Goal: Task Accomplishment & Management: Use online tool/utility

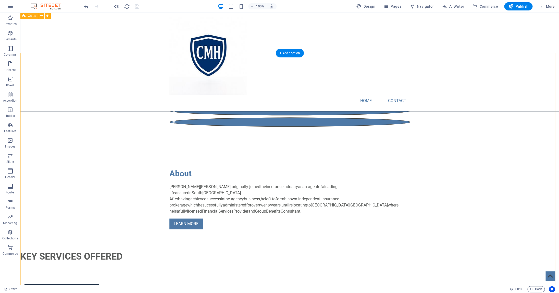
scroll to position [259, 0]
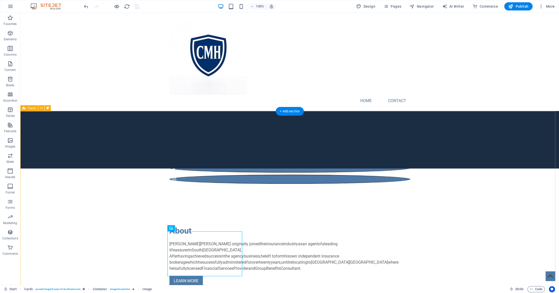
scroll to position [202, 0]
drag, startPoint x: 201, startPoint y: 152, endPoint x: 112, endPoint y: 152, distance: 89.5
select select "%"
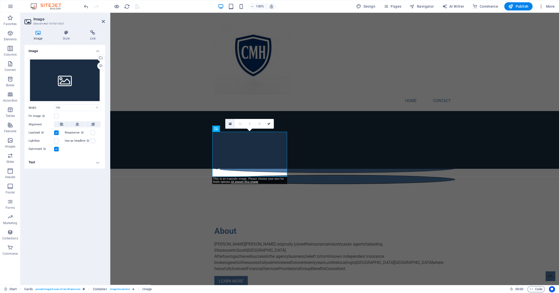
click at [232, 124] on icon at bounding box center [230, 124] width 3 height 4
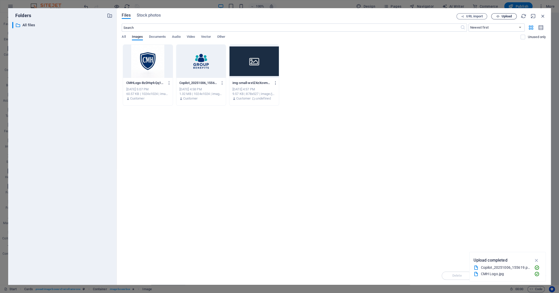
click at [501, 17] on span "Upload" at bounding box center [503, 16] width 21 height 3
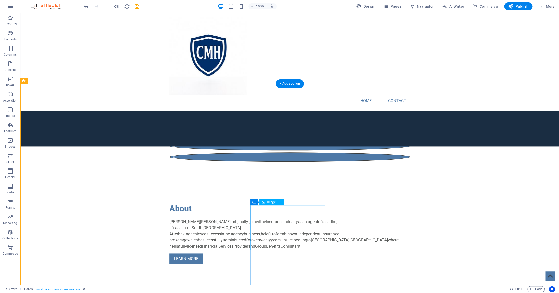
scroll to position [243, 0]
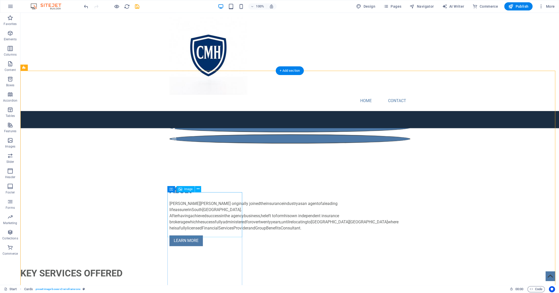
select select "%"
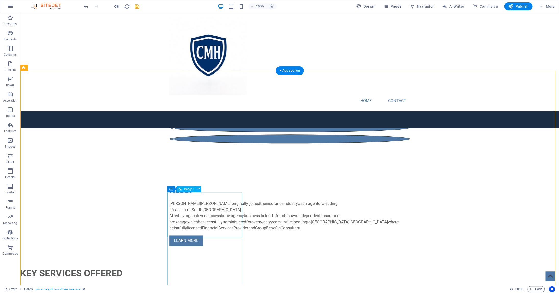
select select "%"
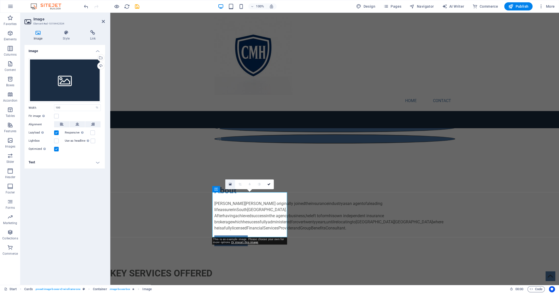
click at [230, 183] on icon at bounding box center [230, 184] width 3 height 4
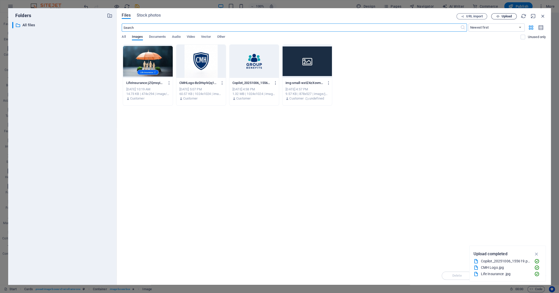
click at [504, 16] on span "Upload" at bounding box center [506, 16] width 10 height 3
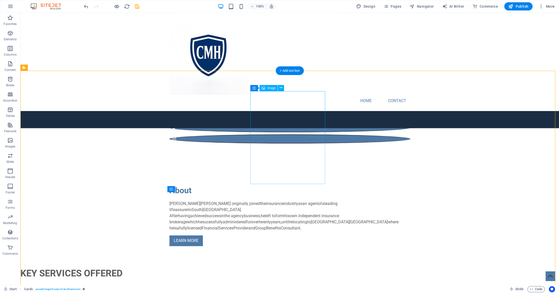
select select "%"
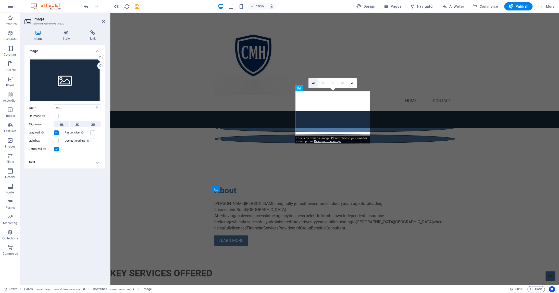
click at [313, 84] on icon at bounding box center [313, 83] width 3 height 4
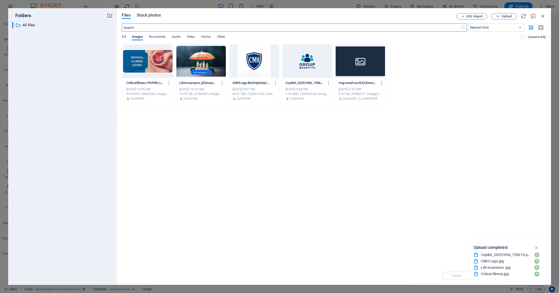
click at [154, 14] on span "Stock photos" at bounding box center [149, 15] width 24 height 6
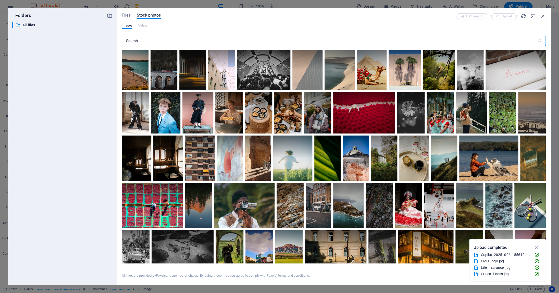
click at [174, 40] on input "text" at bounding box center [329, 41] width 415 height 10
type input "B"
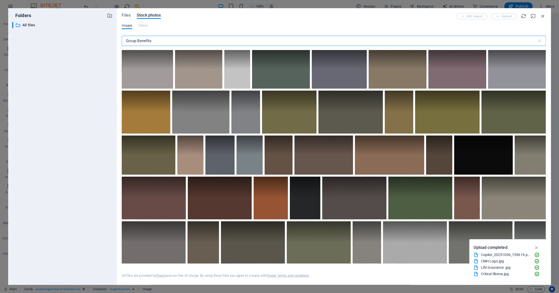
type input "Group Benefits"
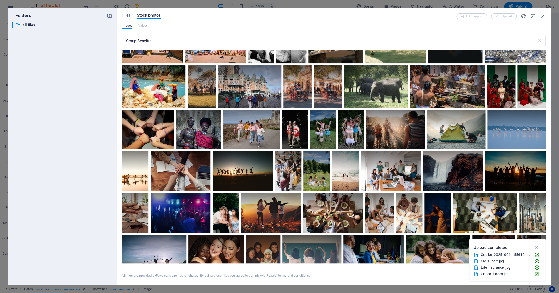
scroll to position [374, 0]
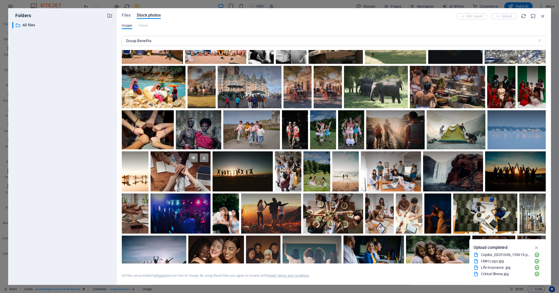
click at [184, 163] on div at bounding box center [181, 161] width 60 height 20
click at [535, 247] on icon "button" at bounding box center [536, 248] width 6 height 6
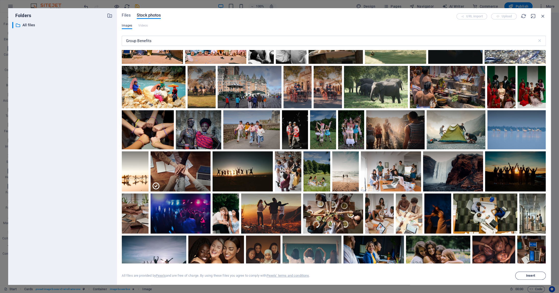
click at [539, 275] on span "Insert" at bounding box center [530, 275] width 26 height 3
click at [532, 275] on span "Insert" at bounding box center [530, 275] width 9 height 3
click at [205, 155] on icon at bounding box center [204, 157] width 9 height 9
click at [153, 183] on icon at bounding box center [156, 186] width 8 height 8
click at [155, 182] on div at bounding box center [181, 171] width 60 height 40
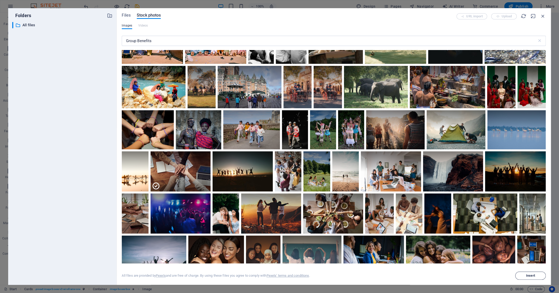
click at [530, 277] on span "Insert" at bounding box center [530, 275] width 9 height 3
click at [542, 16] on icon "button" at bounding box center [543, 16] width 6 height 6
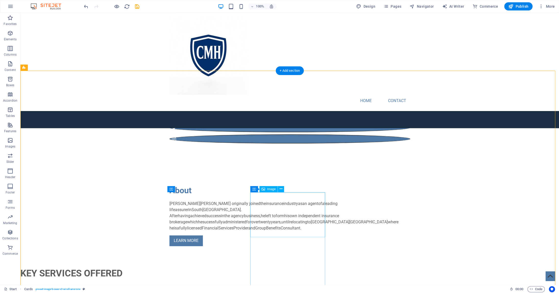
select select "%"
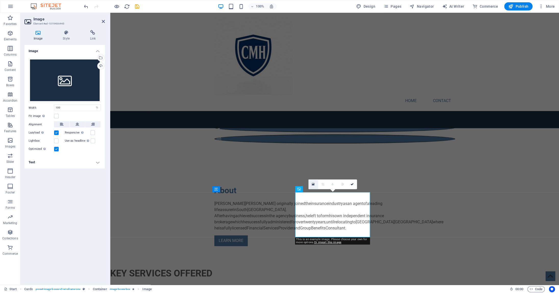
click at [314, 185] on icon at bounding box center [313, 184] width 3 height 4
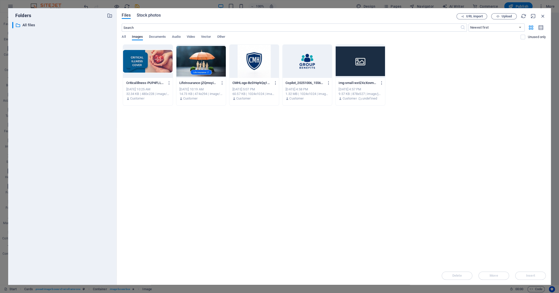
click at [150, 16] on span "Stock photos" at bounding box center [149, 15] width 24 height 6
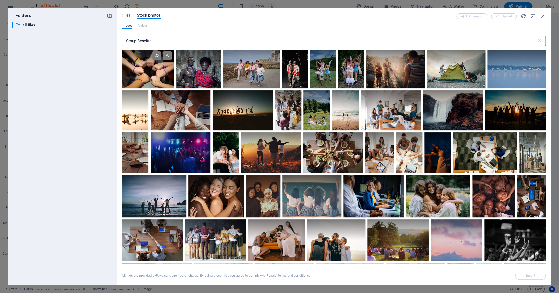
scroll to position [443, 0]
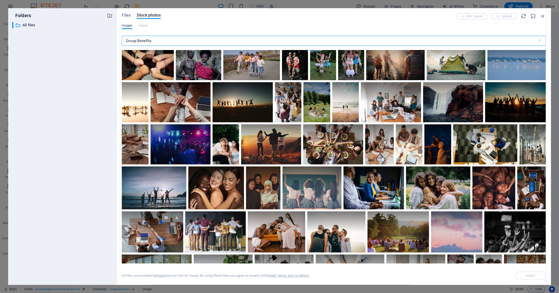
click at [162, 235] on div at bounding box center [152, 231] width 61 height 41
click at [534, 276] on span "Insert" at bounding box center [530, 275] width 9 height 3
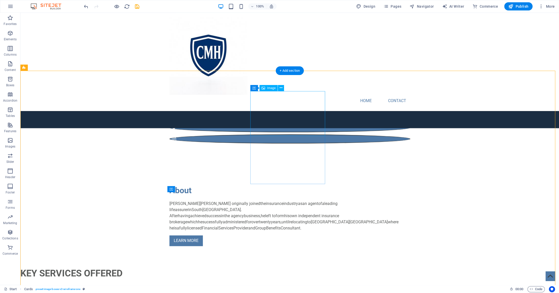
select select "%"
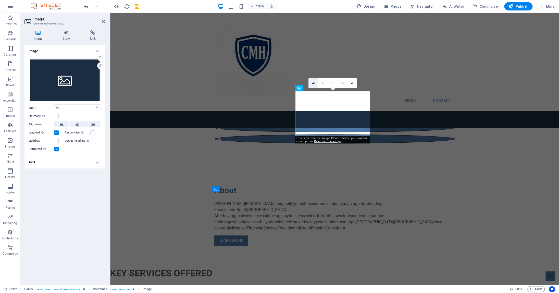
click at [316, 83] on link at bounding box center [313, 83] width 10 height 10
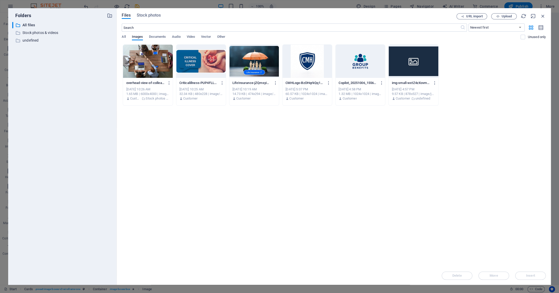
drag, startPoint x: 283, startPoint y: 15, endPoint x: 319, endPoint y: 62, distance: 59.3
click at [304, 59] on div "Files Stock photos URL import Upload ​ Newest first Oldest first Name (A-Z) Nam…" at bounding box center [334, 146] width 434 height 277
click at [543, 17] on icon "button" at bounding box center [543, 16] width 6 height 6
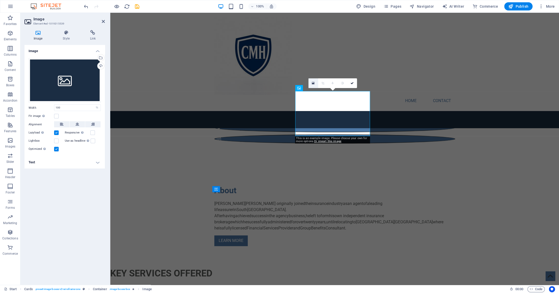
click at [313, 85] on icon at bounding box center [313, 83] width 3 height 4
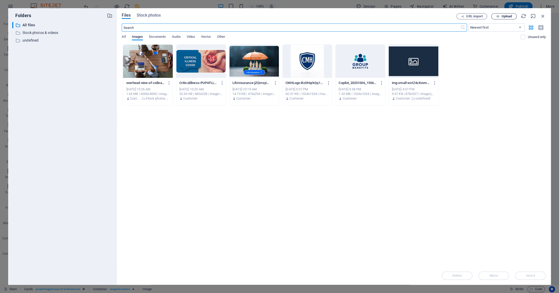
click at [503, 16] on span "Upload" at bounding box center [506, 16] width 10 height 3
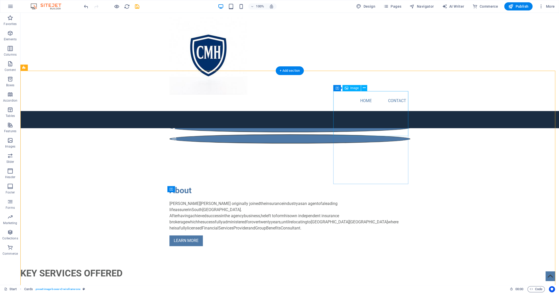
drag, startPoint x: 353, startPoint y: 112, endPoint x: 356, endPoint y: 102, distance: 11.0
select select "%"
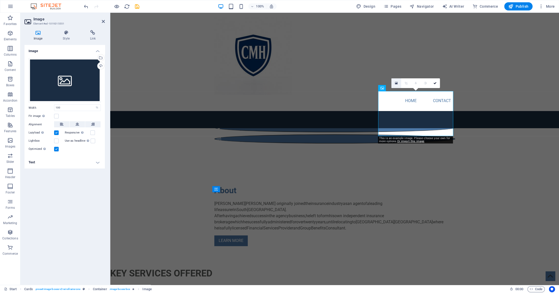
click at [397, 83] on icon at bounding box center [396, 83] width 3 height 4
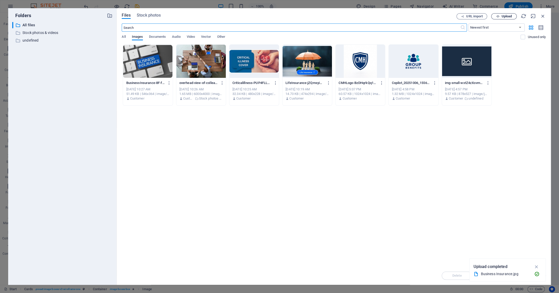
click at [507, 18] on span "Upload" at bounding box center [506, 16] width 10 height 3
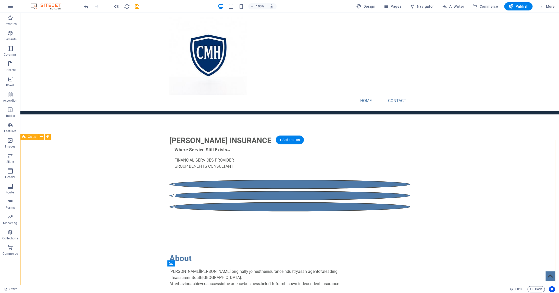
scroll to position [175, 0]
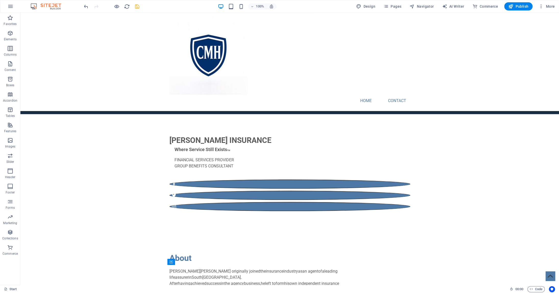
click at [138, 8] on icon "save" at bounding box center [137, 7] width 6 height 6
checkbox input "false"
click at [117, 6] on icon "button" at bounding box center [117, 7] width 6 height 6
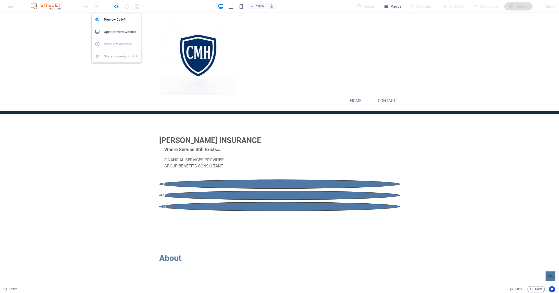
click at [119, 31] on h6 "Open preview website" at bounding box center [121, 32] width 34 height 6
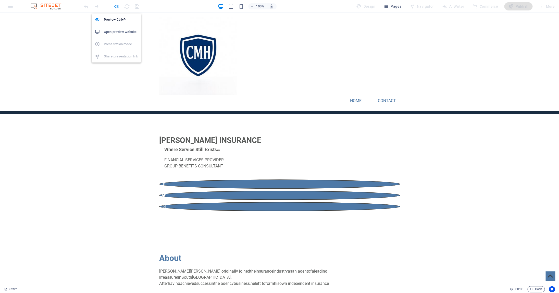
click at [117, 5] on icon "button" at bounding box center [117, 7] width 6 height 6
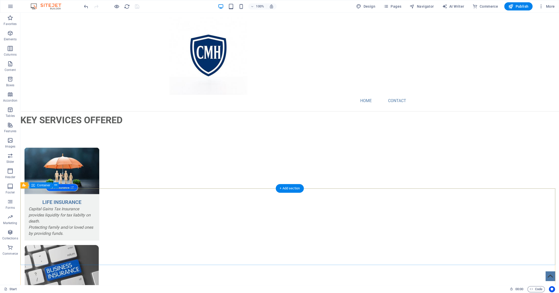
scroll to position [580, 0]
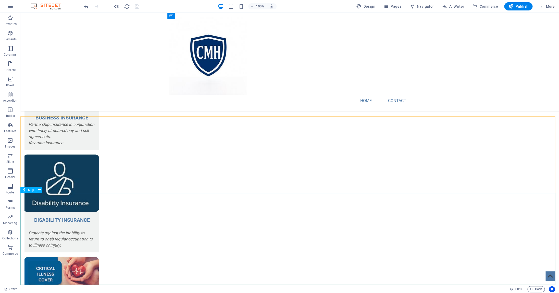
click at [29, 190] on span "Map" at bounding box center [31, 189] width 6 height 3
click at [26, 190] on icon at bounding box center [24, 190] width 4 height 6
select select "1"
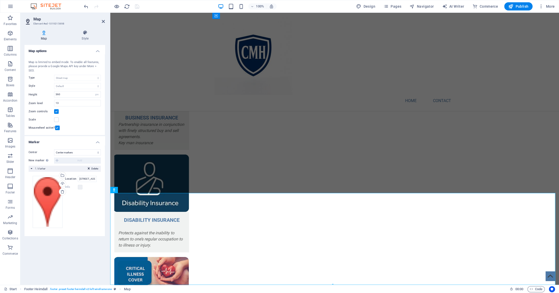
click at [92, 67] on div "Map is limited to embed mode. To enable all features, please provide a Google M…" at bounding box center [65, 66] width 72 height 13
click at [105, 21] on icon at bounding box center [103, 21] width 3 height 4
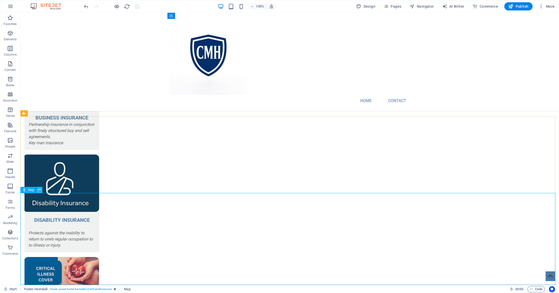
click at [41, 190] on icon at bounding box center [39, 189] width 3 height 5
